Goal: Task Accomplishment & Management: Complete application form

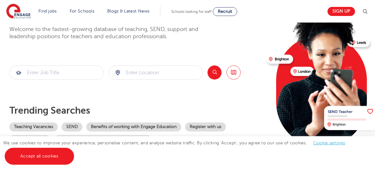
scroll to position [168, 0]
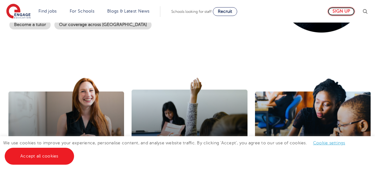
click at [333, 10] on link "Sign up" at bounding box center [340, 11] width 27 height 9
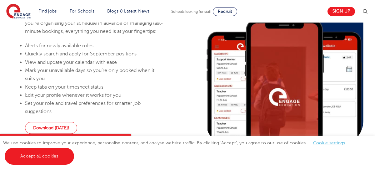
scroll to position [417, 0]
